Goal: Check status: Check status

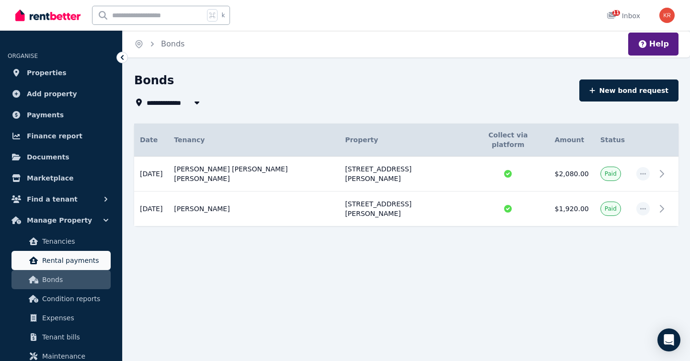
click at [61, 260] on span "Rental payments" at bounding box center [74, 260] width 65 height 11
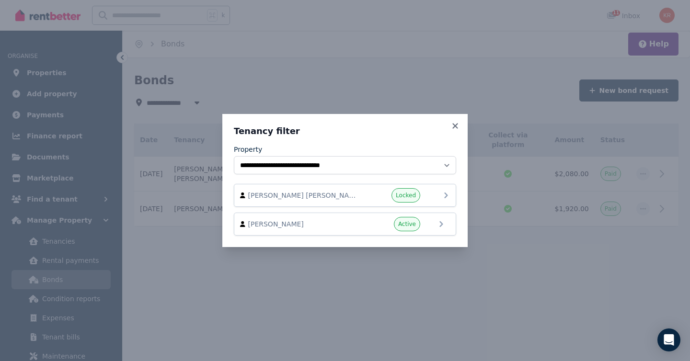
click at [442, 194] on icon at bounding box center [445, 195] width 11 height 11
